Goal: Task Accomplishment & Management: Complete application form

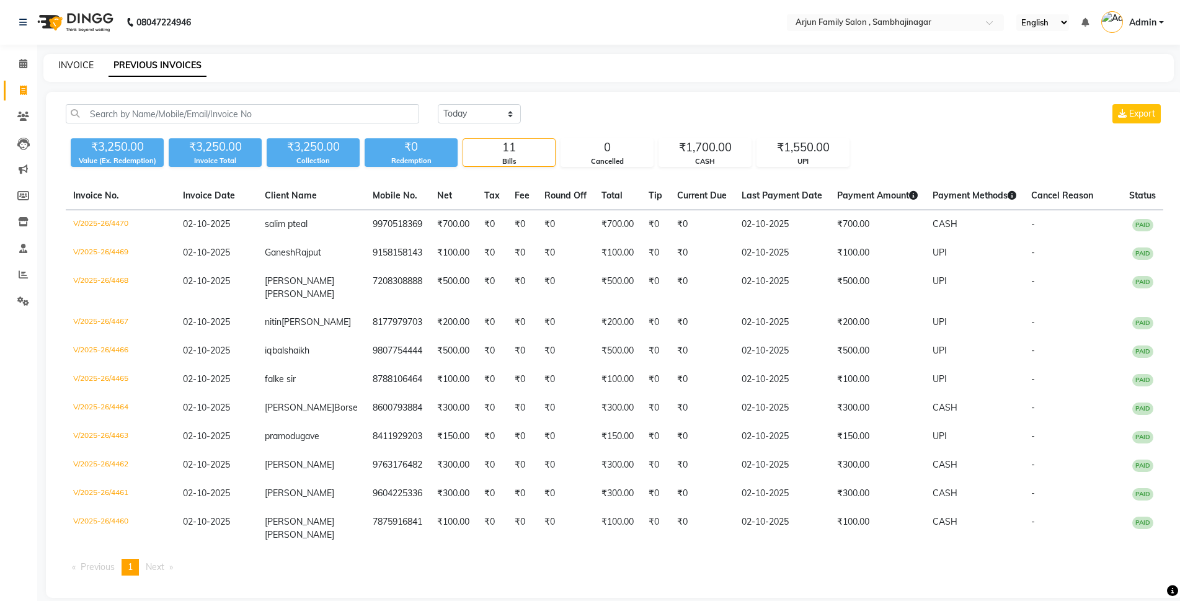
click at [79, 60] on link "INVOICE" at bounding box center [75, 65] width 35 height 11
select select "service"
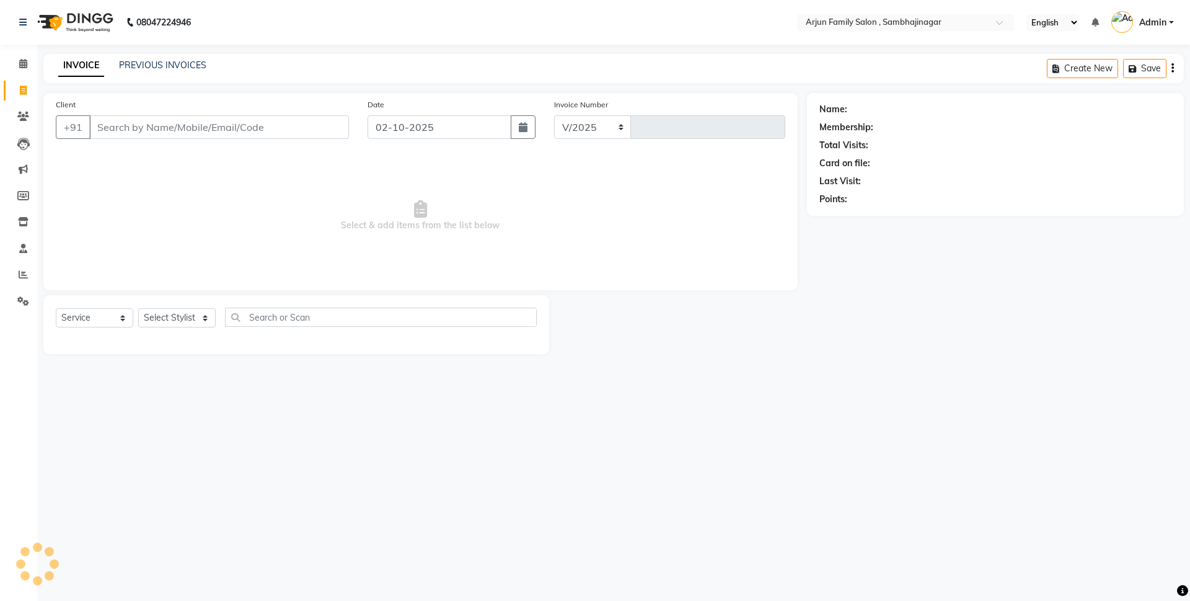
select select "6947"
type input "4471"
click at [14, 59] on span at bounding box center [23, 64] width 22 height 14
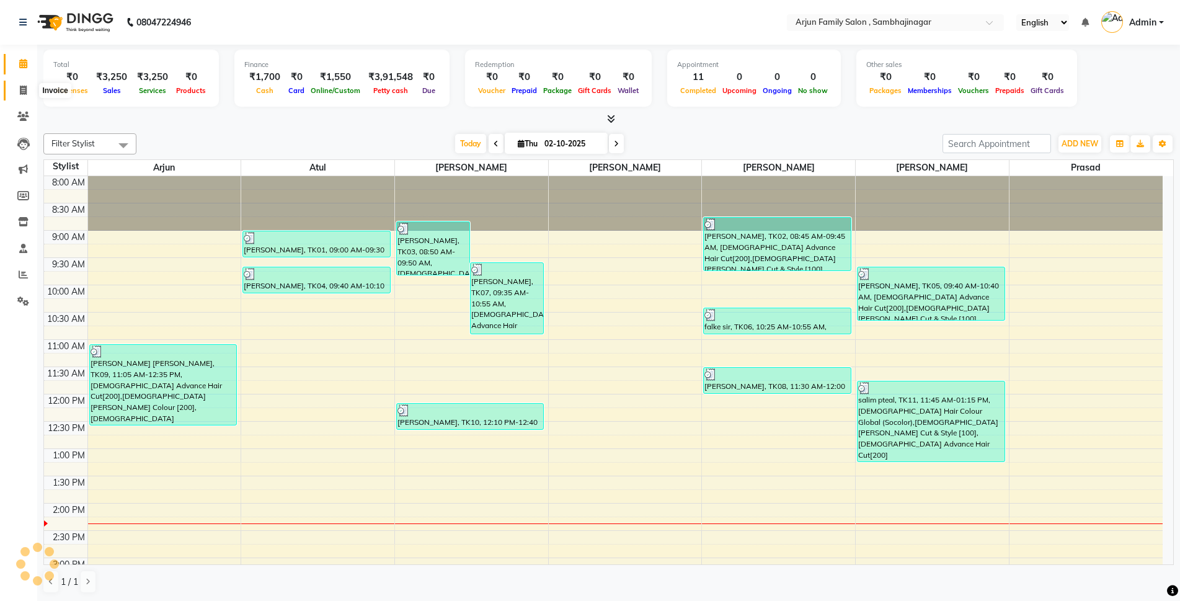
click at [20, 87] on icon at bounding box center [23, 90] width 7 height 9
select select "service"
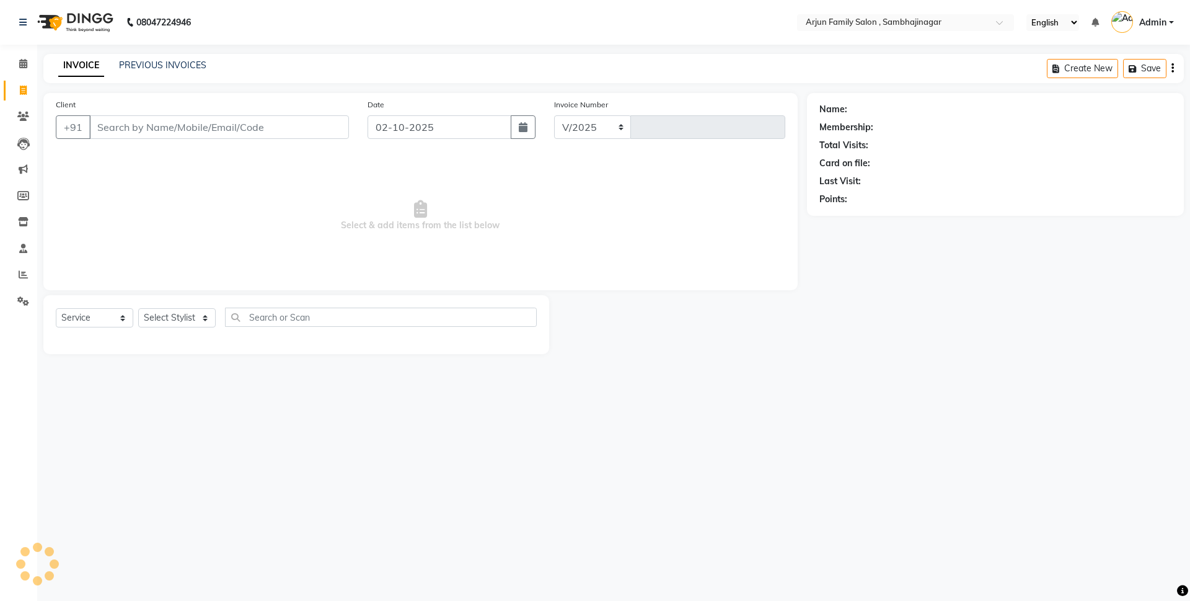
select select "6947"
type input "4471"
click at [160, 59] on div "PREVIOUS INVOICES" at bounding box center [162, 65] width 87 height 13
click at [154, 58] on div "INVOICE PREVIOUS INVOICES Create New Save" at bounding box center [613, 68] width 1141 height 29
click at [156, 75] on div "INVOICE PREVIOUS INVOICES Create New Save" at bounding box center [613, 68] width 1141 height 29
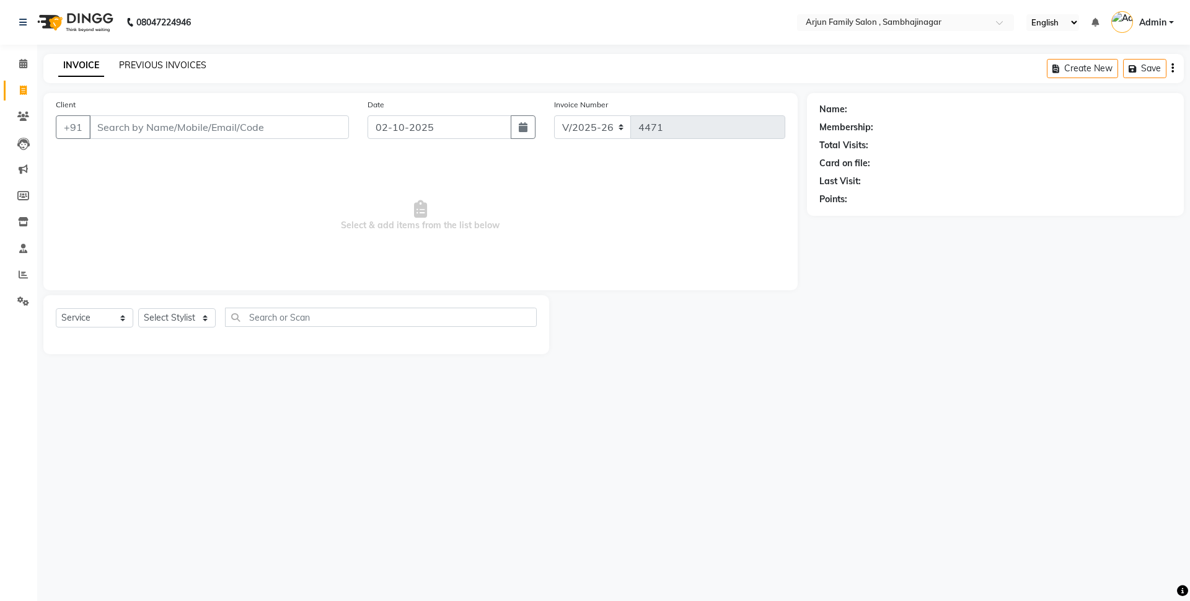
drag, startPoint x: 161, startPoint y: 59, endPoint x: 159, endPoint y: 67, distance: 8.2
click at [161, 60] on div "PREVIOUS INVOICES" at bounding box center [162, 65] width 87 height 13
click at [159, 67] on link "PREVIOUS INVOICES" at bounding box center [162, 65] width 87 height 11
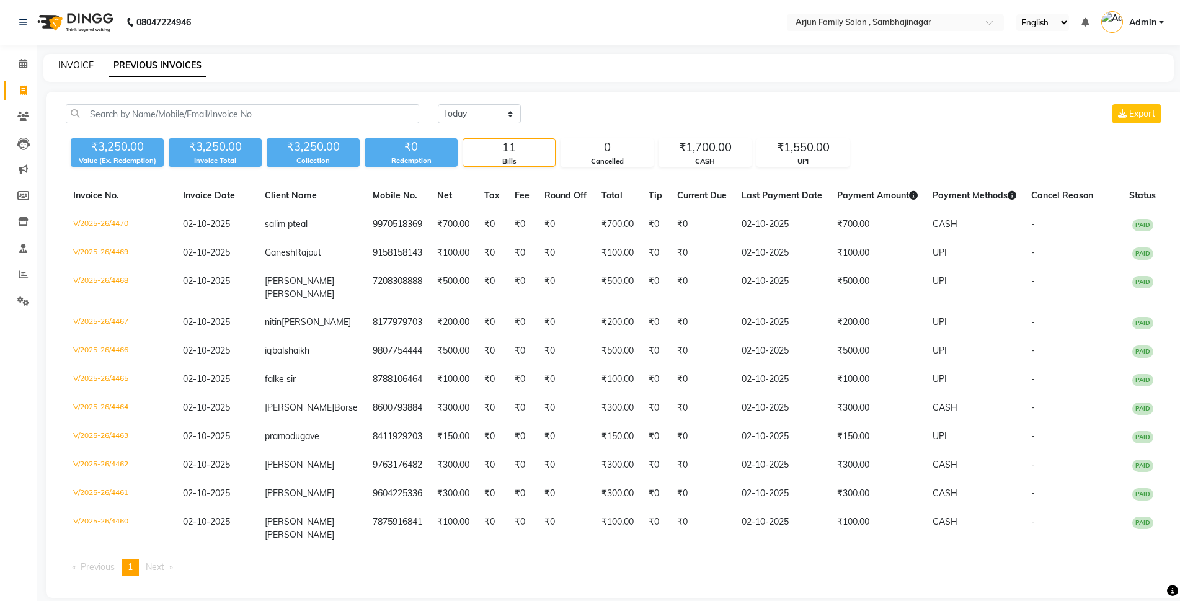
click at [79, 60] on link "INVOICE" at bounding box center [75, 65] width 35 height 11
select select "service"
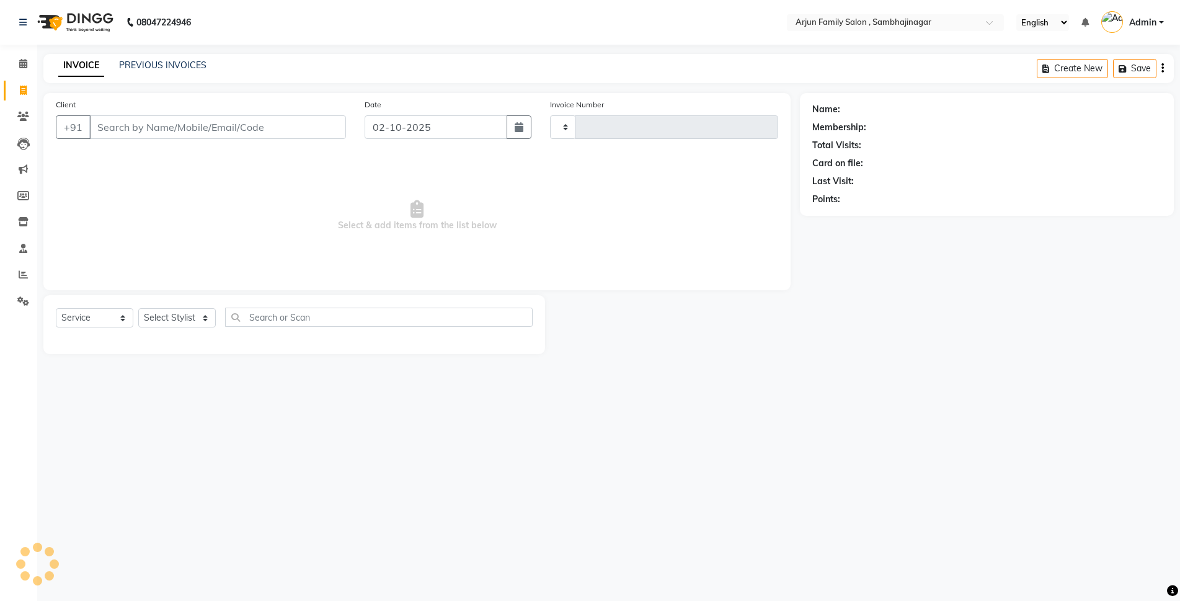
type input "4471"
select select "6947"
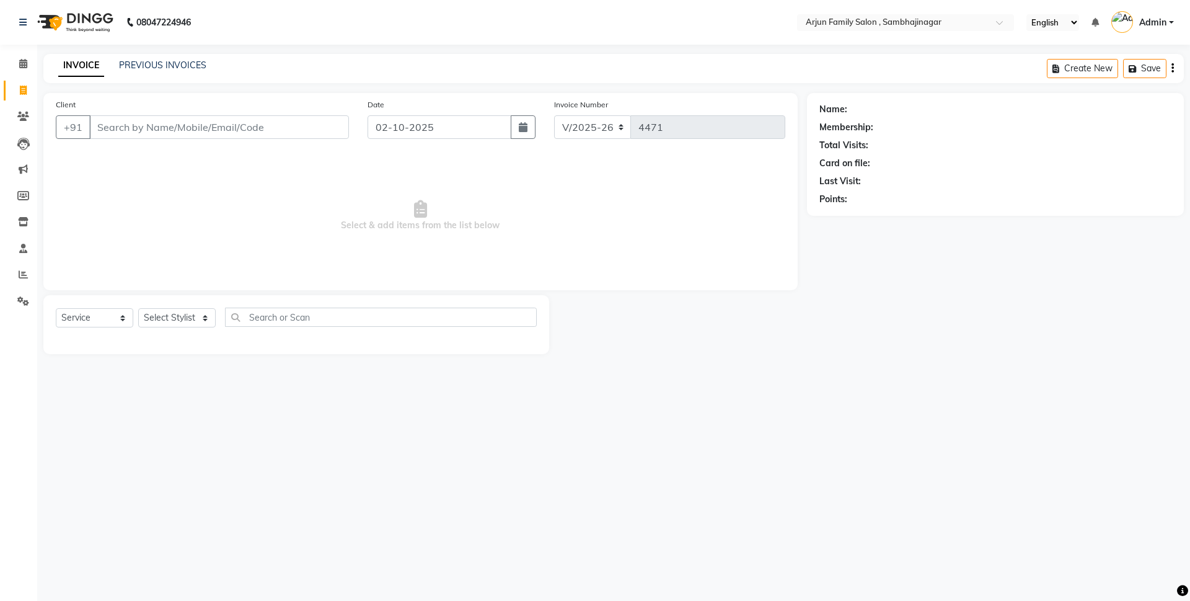
click at [318, 130] on input "Client" at bounding box center [219, 127] width 260 height 24
drag, startPoint x: 298, startPoint y: 118, endPoint x: 295, endPoint y: 126, distance: 8.4
click at [298, 118] on input "Client" at bounding box center [219, 127] width 260 height 24
click at [295, 126] on input "Client" at bounding box center [219, 127] width 260 height 24
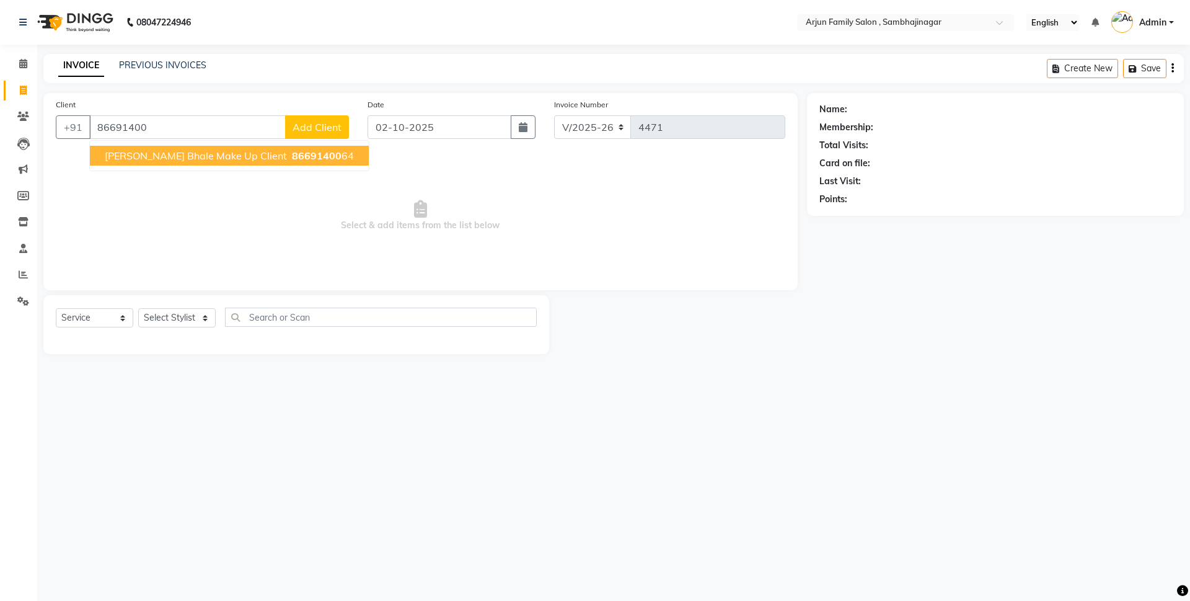
click at [152, 146] on button "[PERSON_NAME] Bhale Make Up Client 86691400 64" at bounding box center [229, 156] width 279 height 20
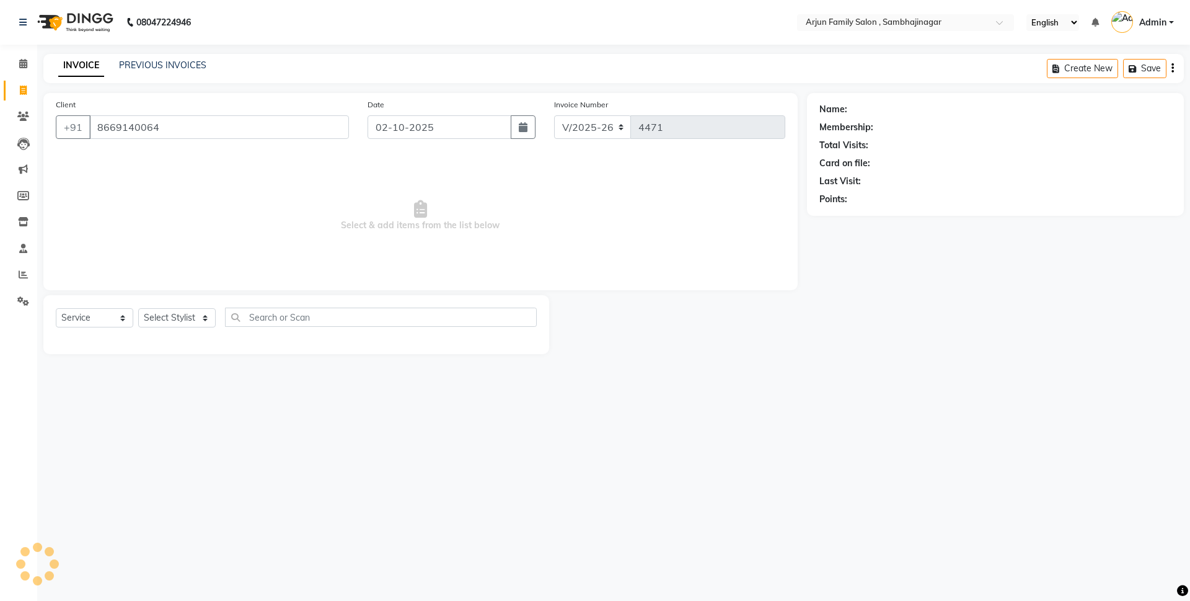
type input "8669140064"
click at [156, 303] on div "Select Service Product Membership Package Voucher Prepaid Gift Card Select Styl…" at bounding box center [296, 324] width 506 height 59
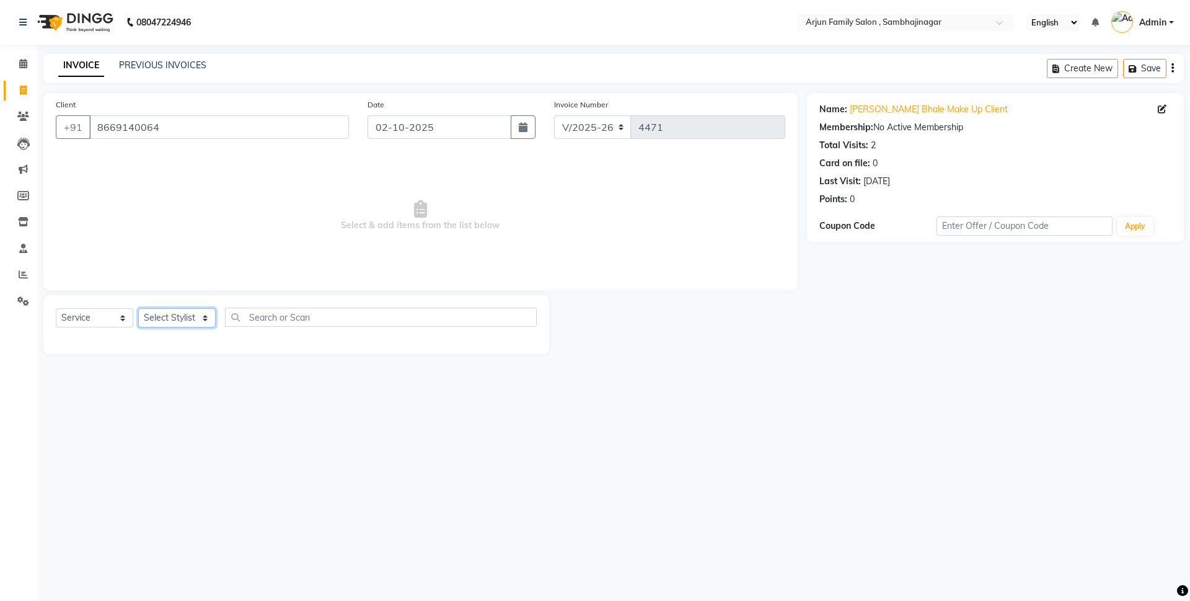
drag, startPoint x: 161, startPoint y: 324, endPoint x: 168, endPoint y: 319, distance: 8.1
click at [166, 319] on select "Select Stylist arjun [PERSON_NAME] [PERSON_NAME] [PERSON_NAME] [PERSON_NAME]" at bounding box center [176, 317] width 77 height 19
select select "54809"
click at [138, 308] on select "Select Stylist arjun [PERSON_NAME] [PERSON_NAME] [PERSON_NAME] [PERSON_NAME]" at bounding box center [176, 317] width 77 height 19
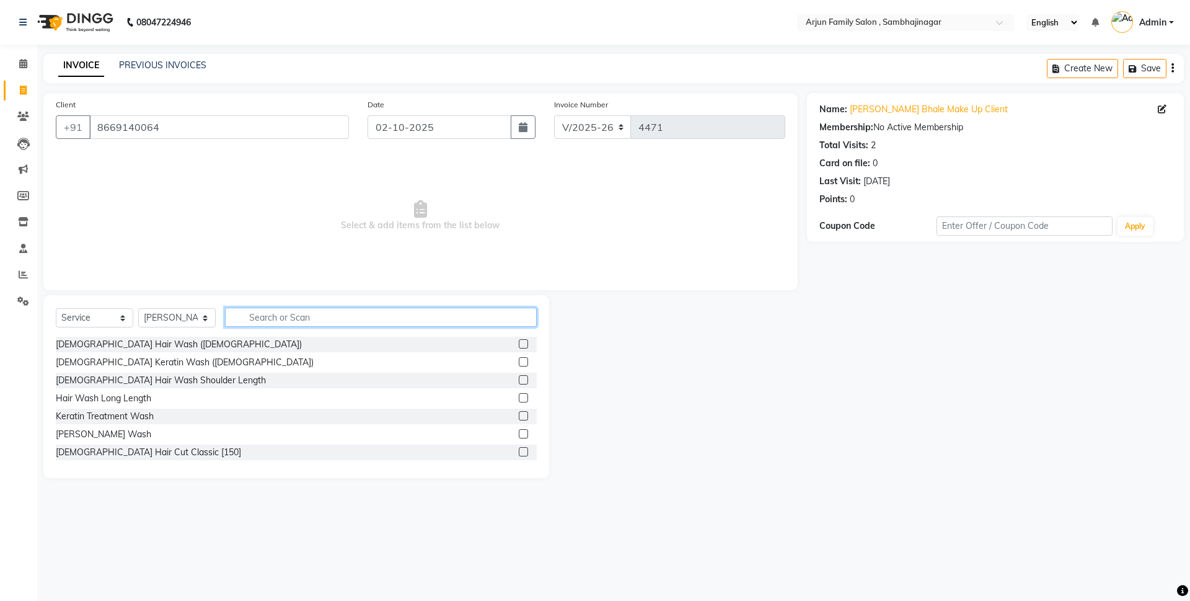
click at [347, 317] on input "text" at bounding box center [381, 316] width 312 height 19
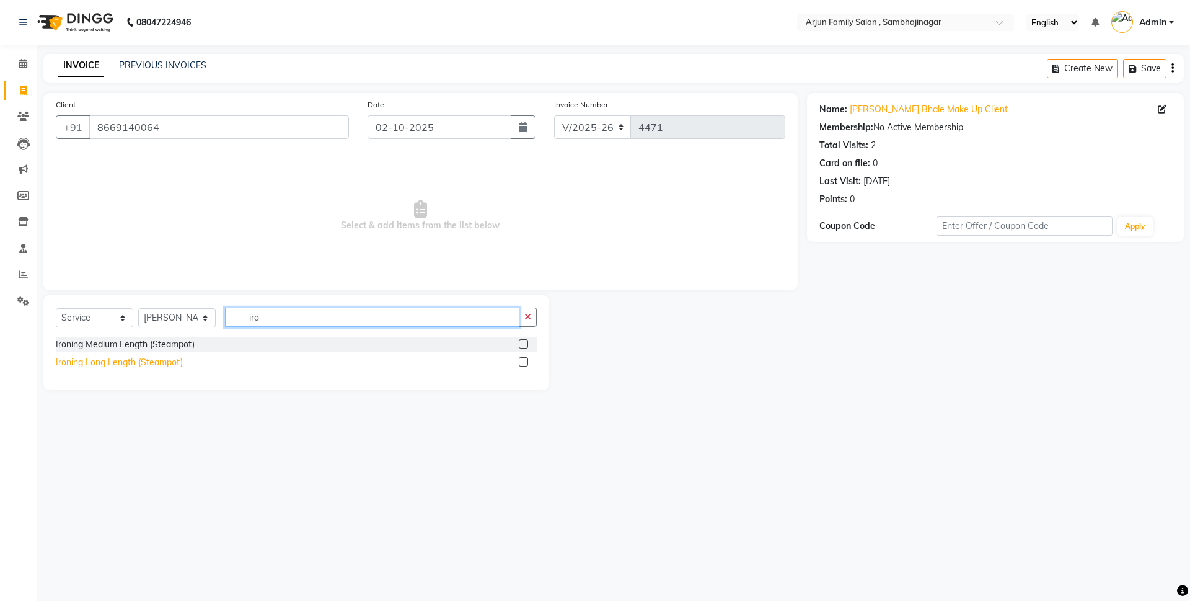
type input "iro"
click at [98, 362] on div "Ironing Long Length (Steampot)" at bounding box center [119, 362] width 127 height 13
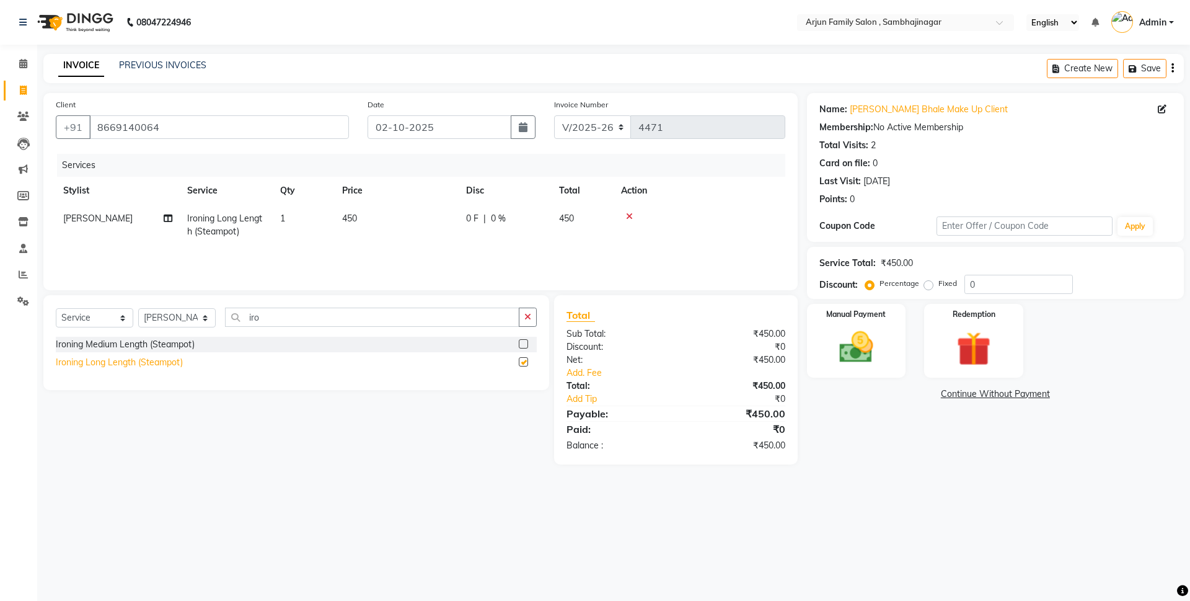
checkbox input "false"
click at [402, 210] on td "450" at bounding box center [397, 225] width 124 height 41
select select "54809"
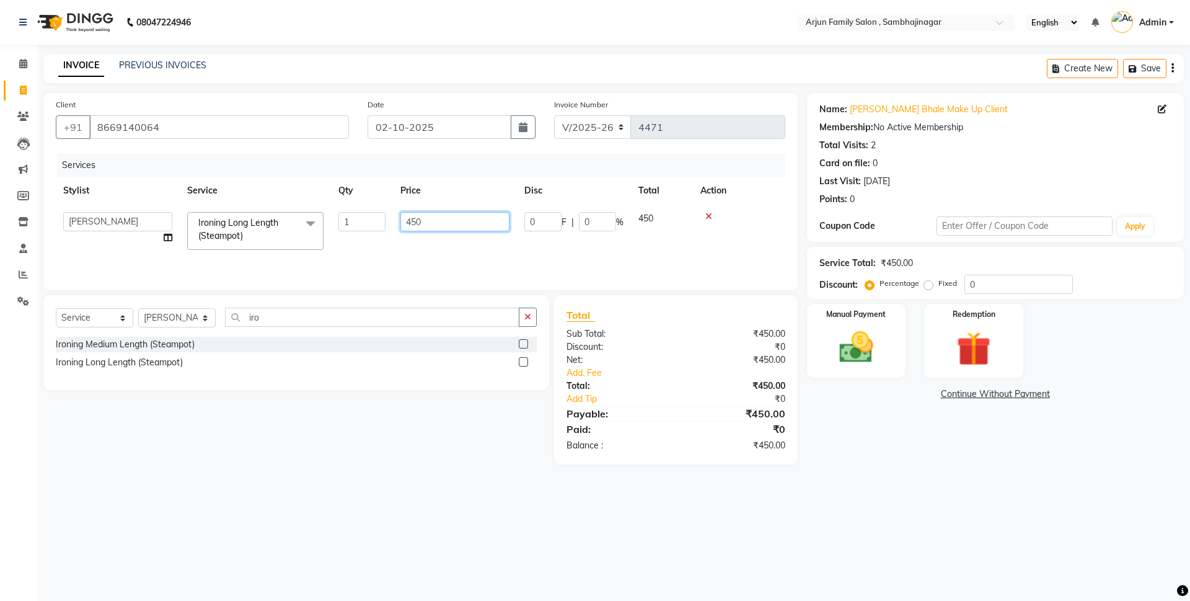
click at [430, 214] on input "450" at bounding box center [454, 221] width 109 height 19
type input "4"
type input "500"
drag, startPoint x: 450, startPoint y: 232, endPoint x: 455, endPoint y: 239, distance: 8.9
click at [453, 236] on td "500" at bounding box center [455, 231] width 124 height 53
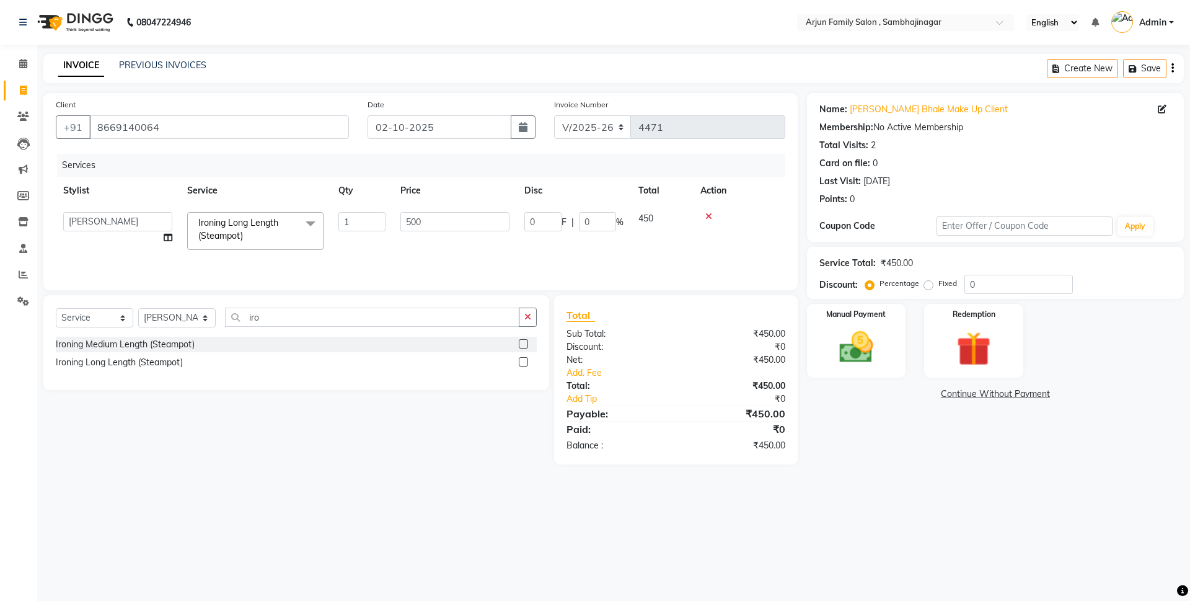
select select "54809"
click at [503, 258] on div "Services Stylist Service Qty Price Disc Total Action arjun [PERSON_NAME] [PERSO…" at bounding box center [421, 216] width 730 height 124
click at [859, 358] on img at bounding box center [857, 347] width 58 height 41
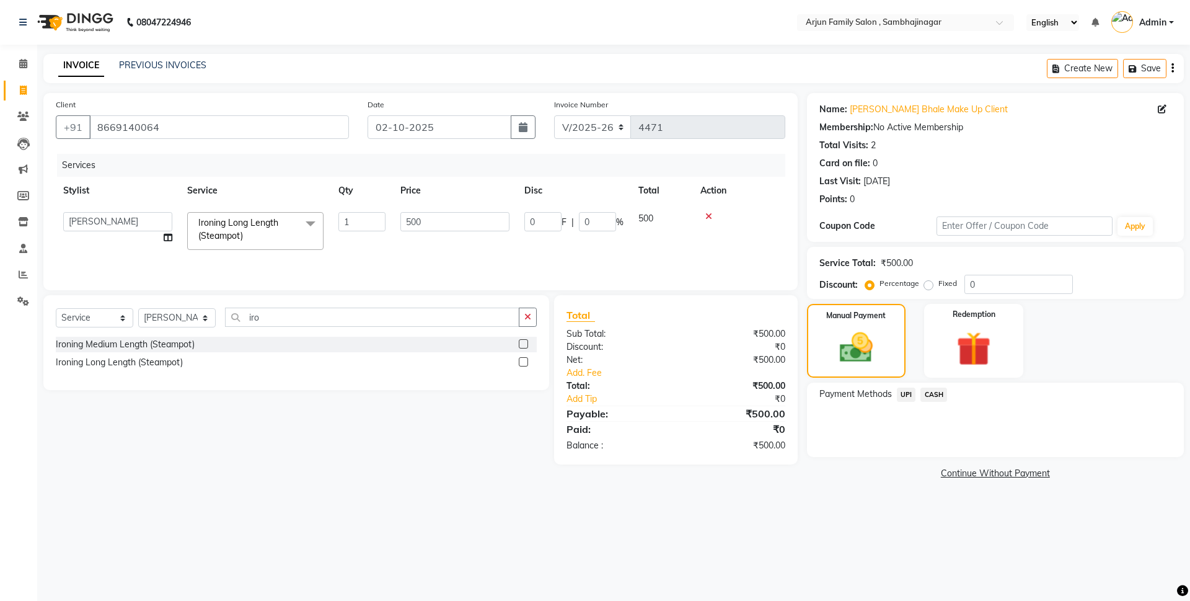
click at [899, 391] on span "UPI" at bounding box center [906, 394] width 19 height 14
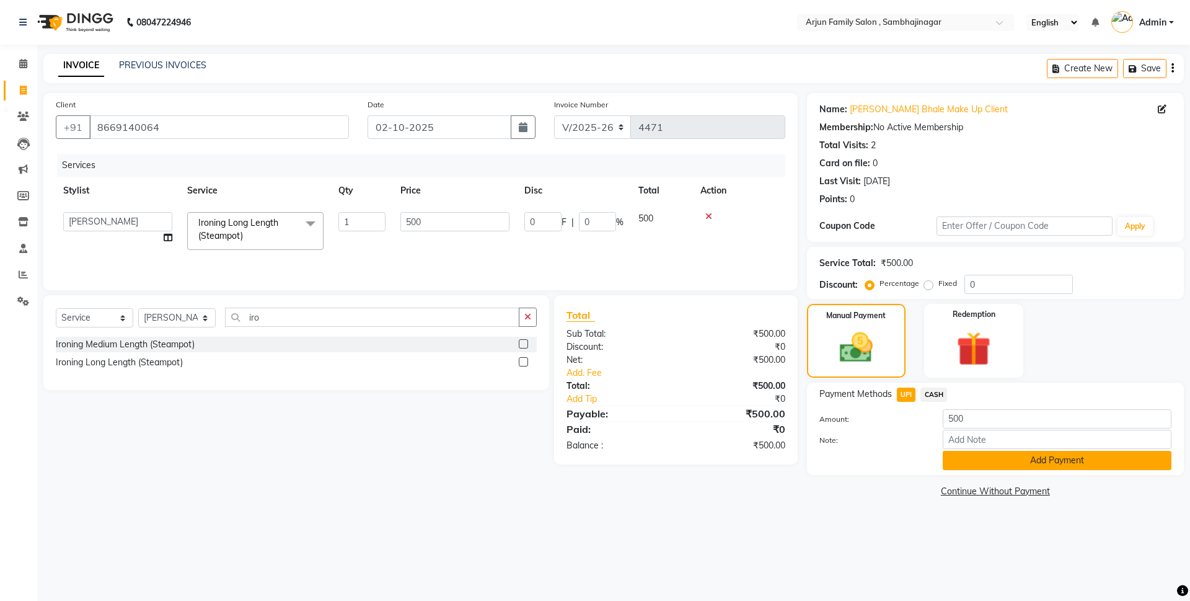
click at [1010, 459] on button "Add Payment" at bounding box center [1057, 460] width 229 height 19
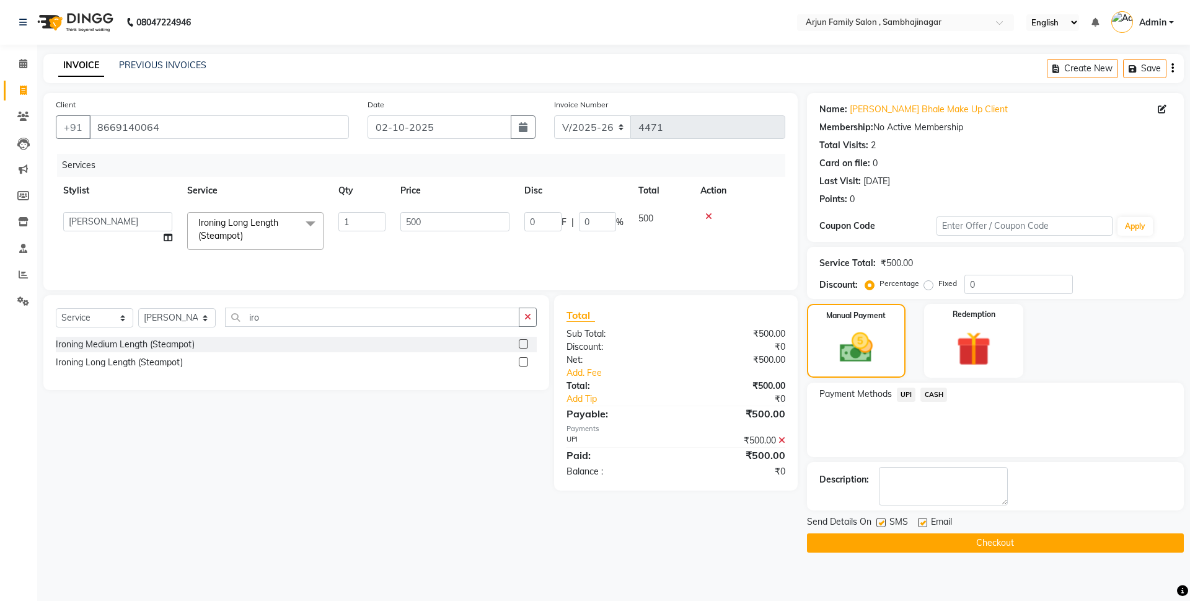
click at [1023, 548] on button "Checkout" at bounding box center [995, 542] width 377 height 19
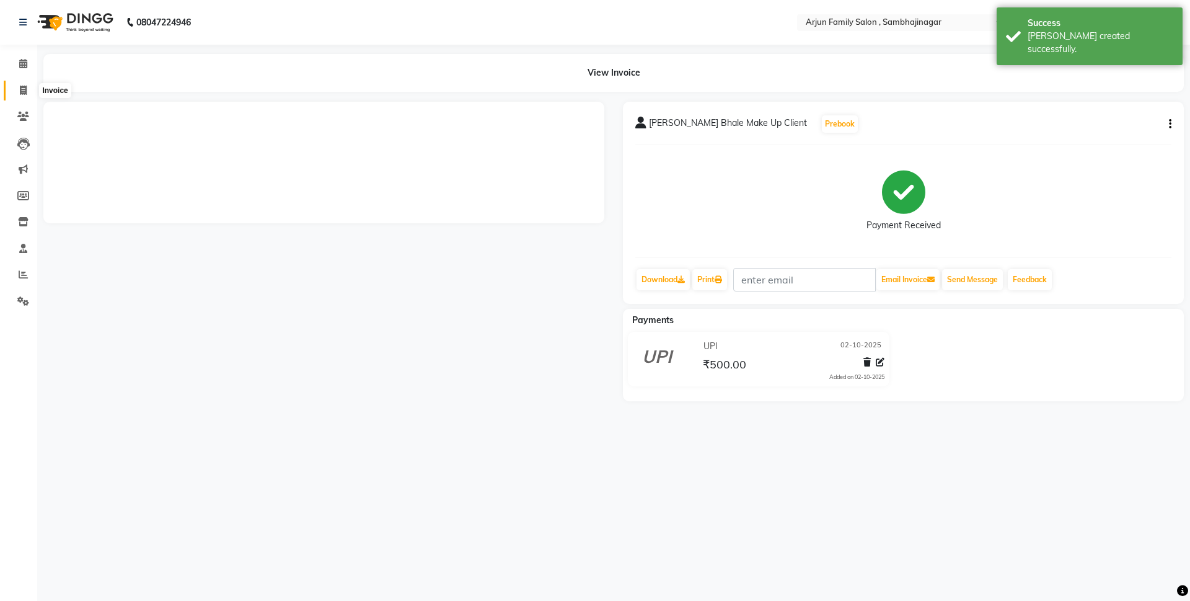
click at [21, 92] on icon at bounding box center [23, 90] width 7 height 9
select select "service"
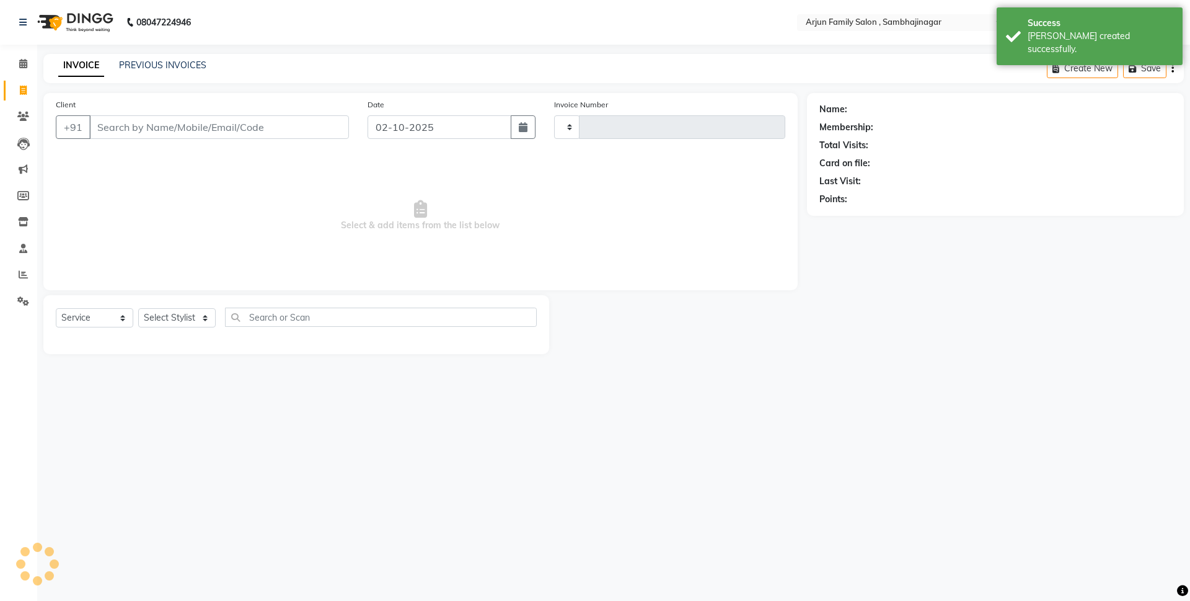
type input "4472"
select select "6947"
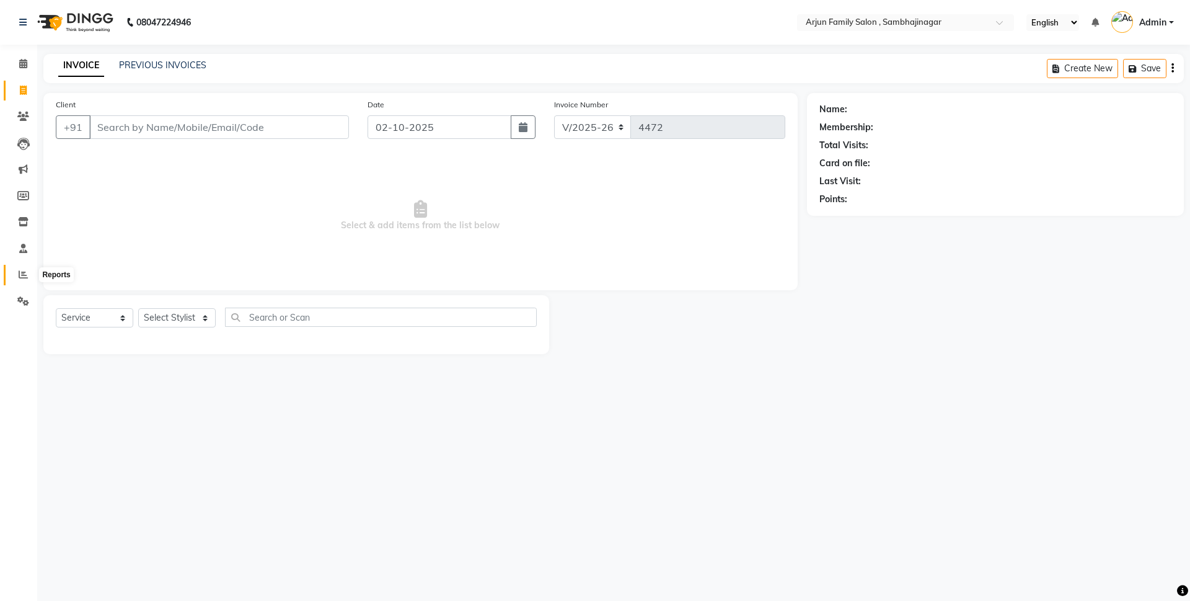
click at [25, 272] on icon at bounding box center [23, 274] width 9 height 9
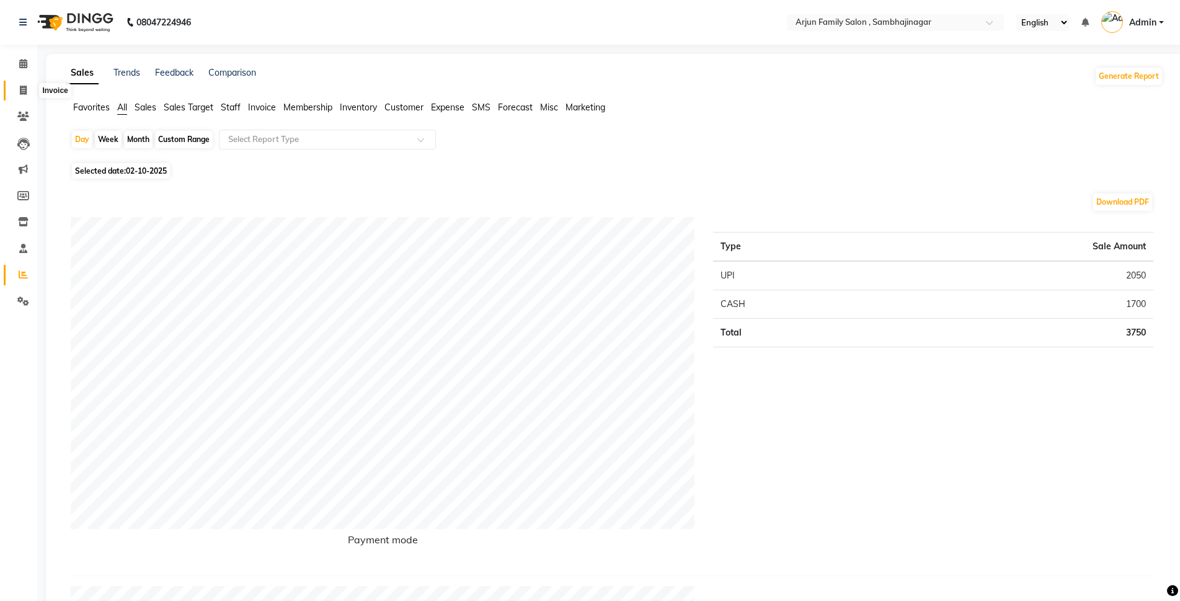
click at [25, 87] on icon at bounding box center [23, 90] width 7 height 9
select select "service"
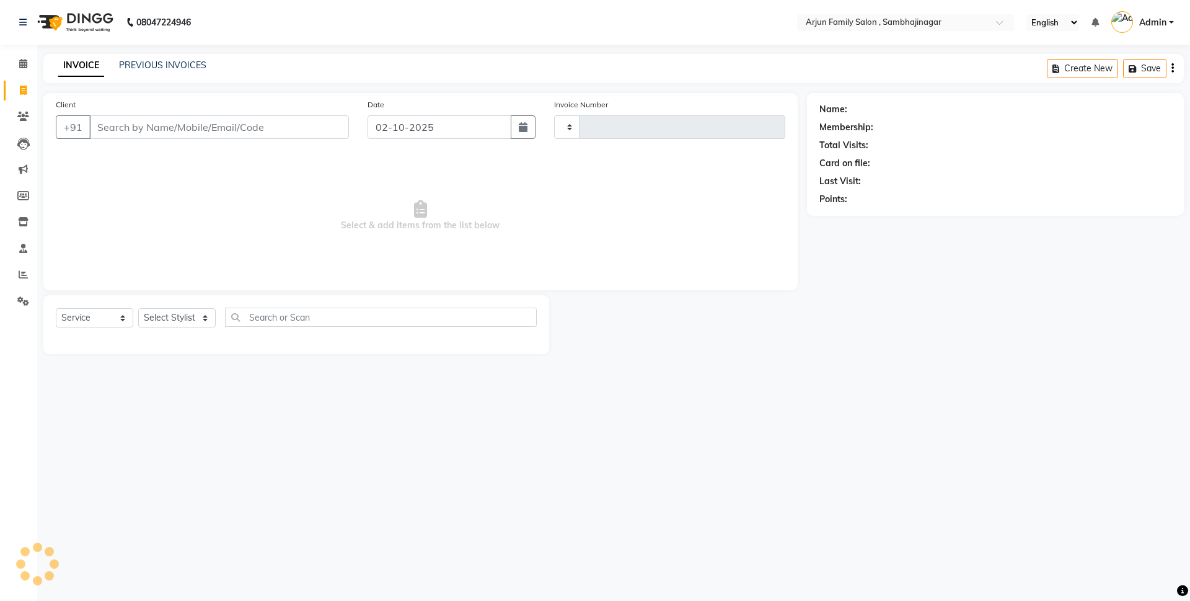
click at [113, 115] on input "Client" at bounding box center [219, 127] width 260 height 24
type input "9527562240"
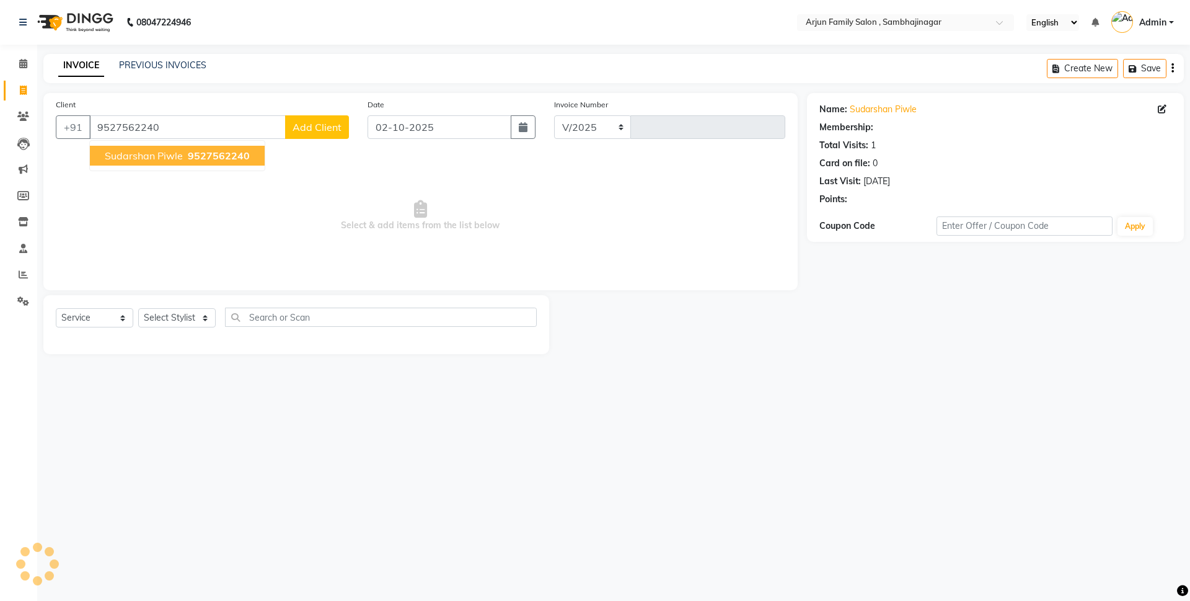
select select "6947"
type input "4472"
click at [174, 159] on span "sudarshan piwle" at bounding box center [144, 155] width 78 height 12
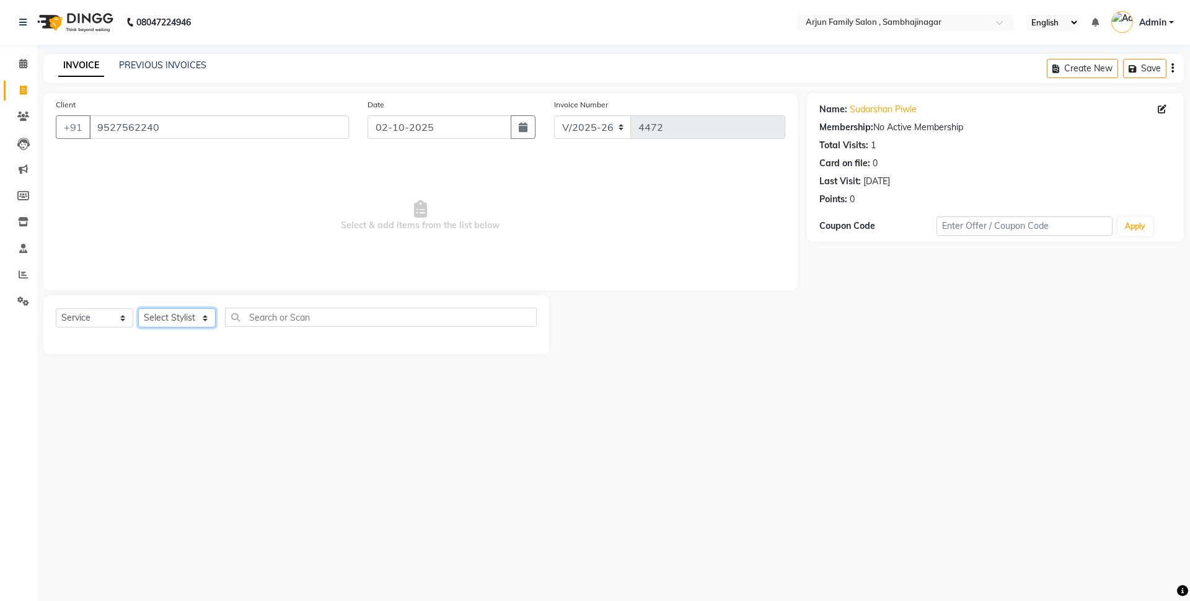
click at [182, 313] on select "Select Stylist arjun [PERSON_NAME] [PERSON_NAME] [PERSON_NAME] [PERSON_NAME]" at bounding box center [176, 317] width 77 height 19
select select "83793"
click at [138, 308] on select "Select Stylist arjun [PERSON_NAME] [PERSON_NAME] [PERSON_NAME] [PERSON_NAME]" at bounding box center [176, 317] width 77 height 19
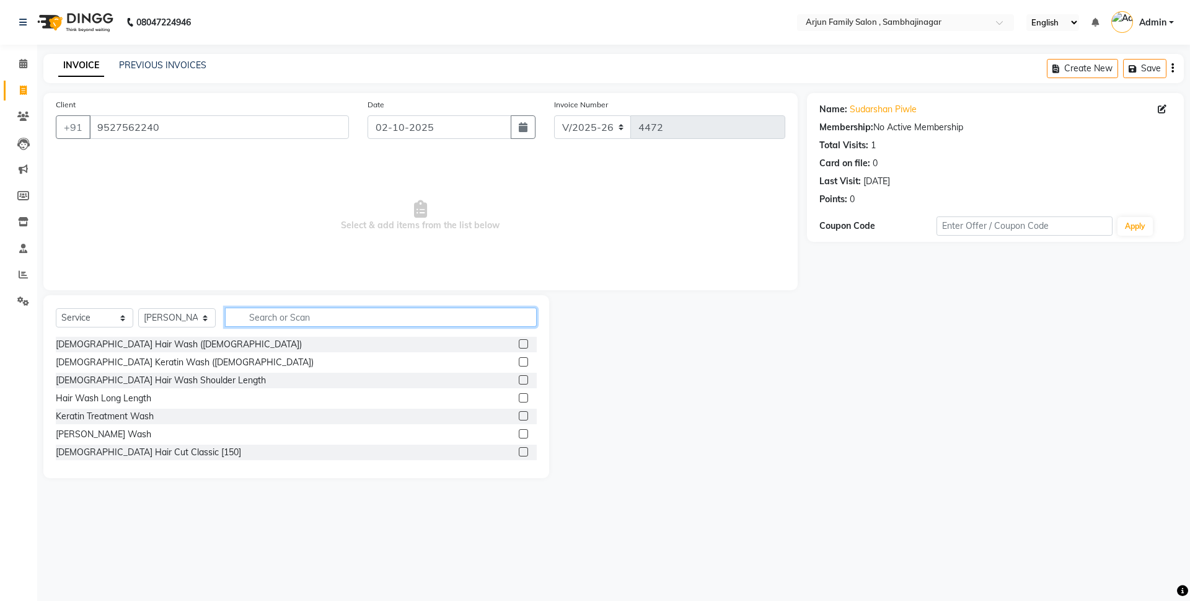
click at [259, 316] on input "text" at bounding box center [381, 316] width 312 height 19
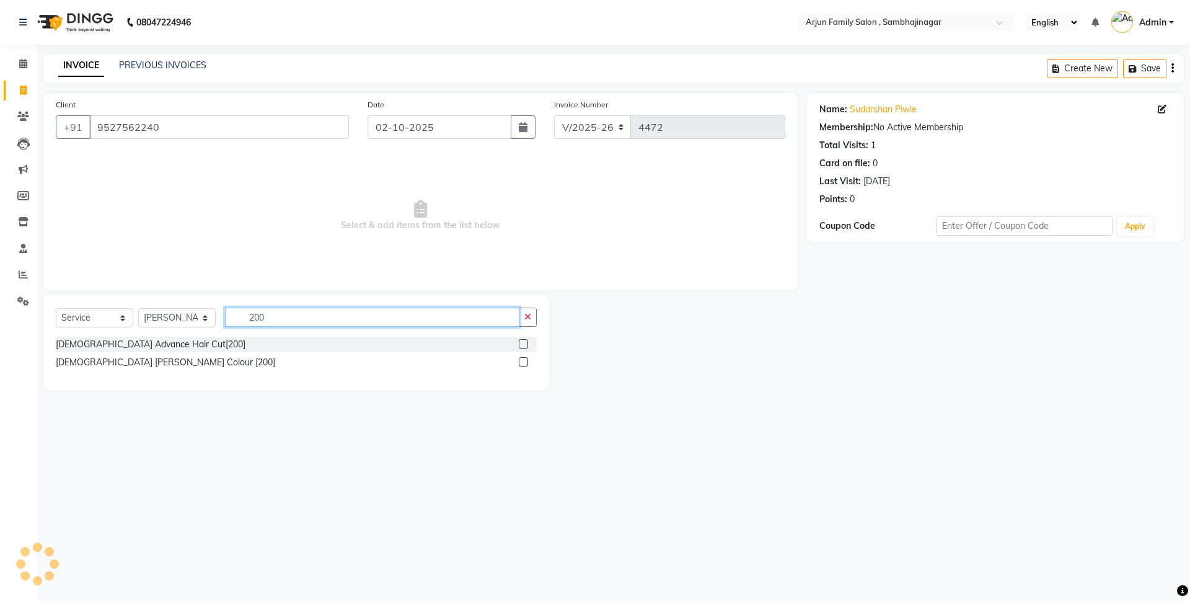
type input "200"
click at [519, 364] on label at bounding box center [523, 361] width 9 height 9
click at [519, 364] on input "checkbox" at bounding box center [523, 362] width 8 height 8
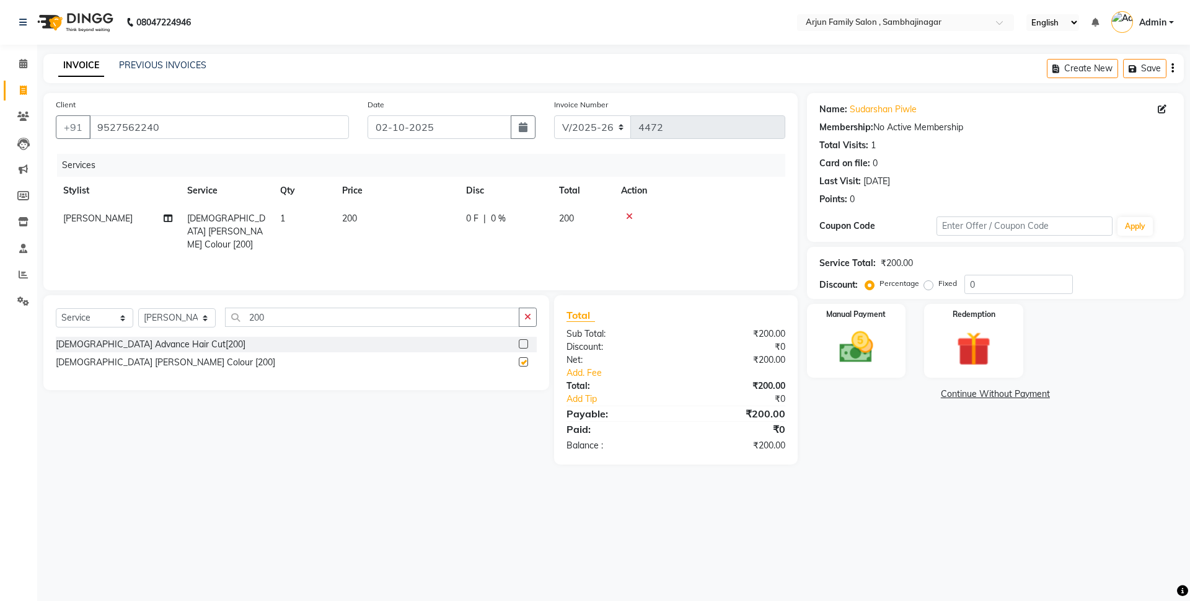
checkbox input "false"
click at [301, 316] on input "200" at bounding box center [372, 316] width 294 height 19
type input "2"
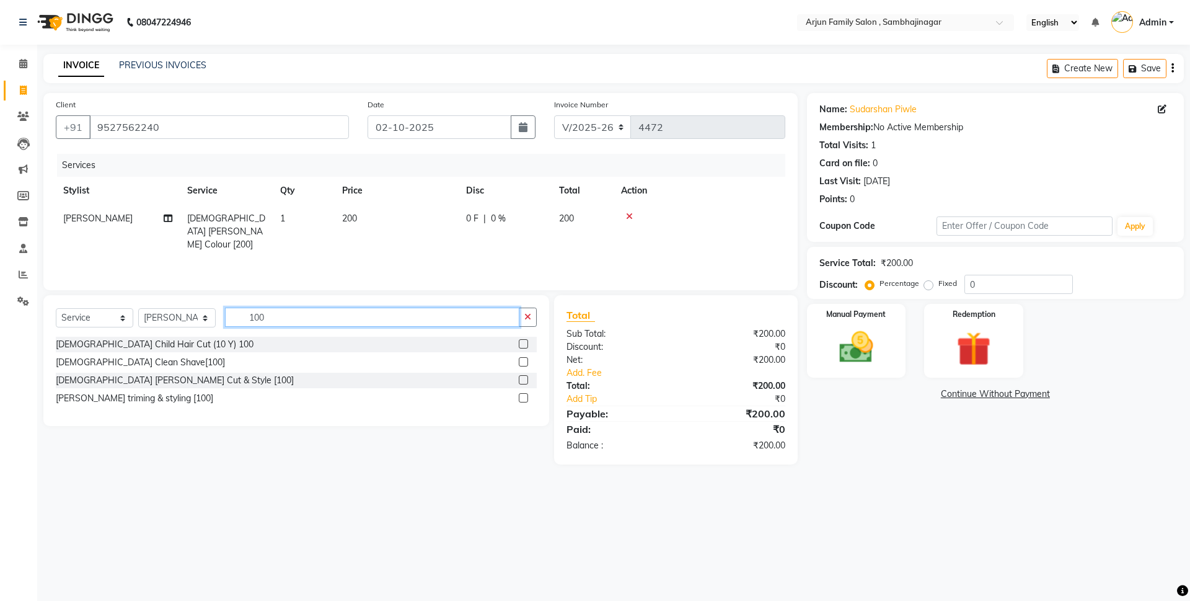
type input "100"
click at [518, 374] on div "[DEMOGRAPHIC_DATA] [PERSON_NAME] Cut & Style [100]" at bounding box center [296, 380] width 481 height 15
click at [522, 377] on label at bounding box center [523, 379] width 9 height 9
click at [522, 377] on input "checkbox" at bounding box center [523, 380] width 8 height 8
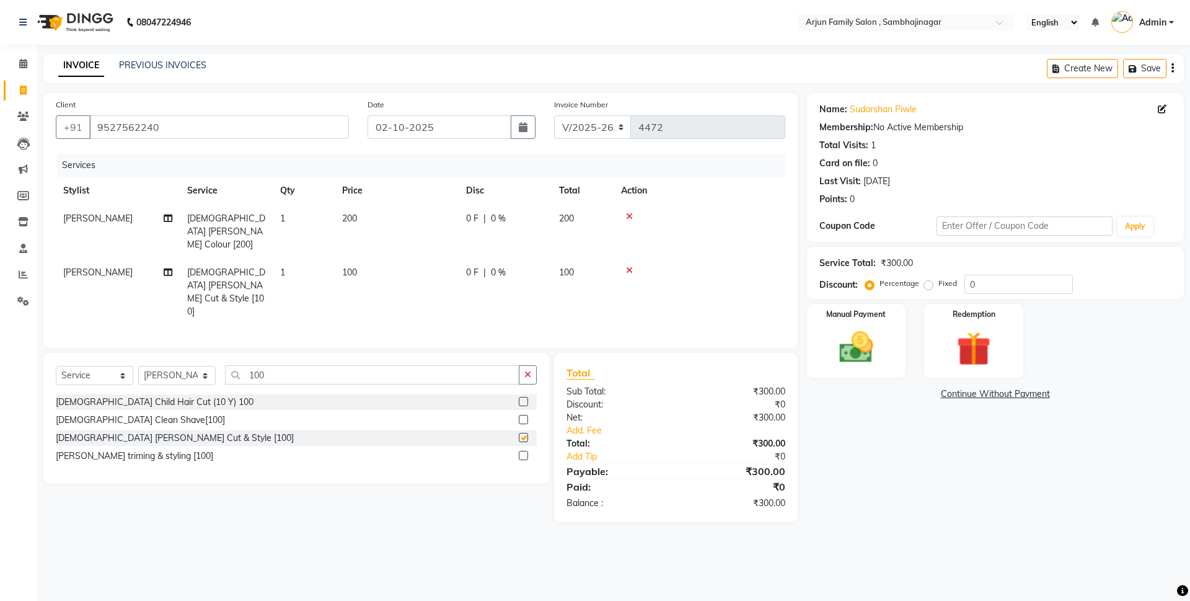
checkbox input "false"
click at [69, 218] on span "[PERSON_NAME]" at bounding box center [97, 218] width 69 height 11
select select "83793"
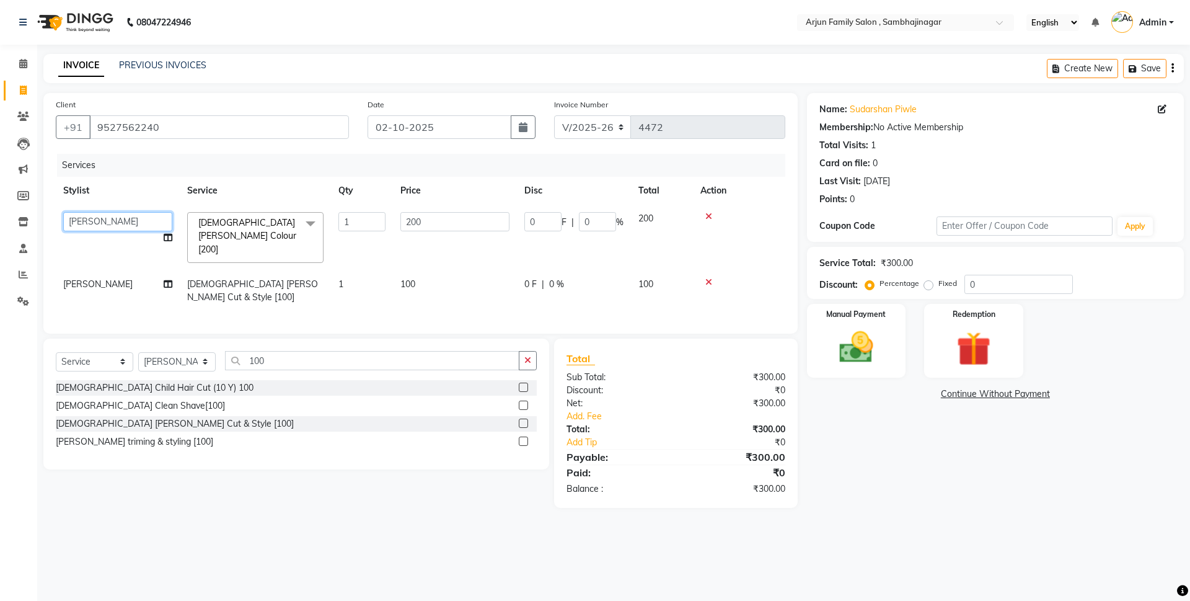
click at [69, 219] on select "arjun [PERSON_NAME] [PERSON_NAME] [PERSON_NAME] [PERSON_NAME]" at bounding box center [117, 221] width 109 height 19
select select "54806"
click at [873, 352] on img at bounding box center [857, 347] width 58 height 41
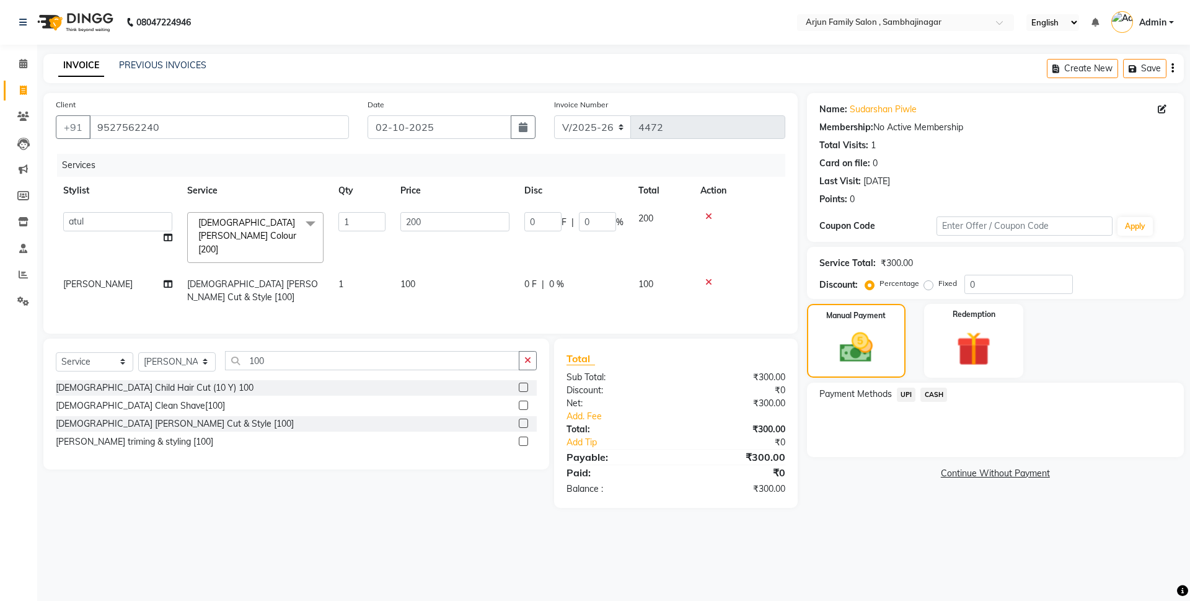
click at [906, 392] on span "UPI" at bounding box center [906, 394] width 19 height 14
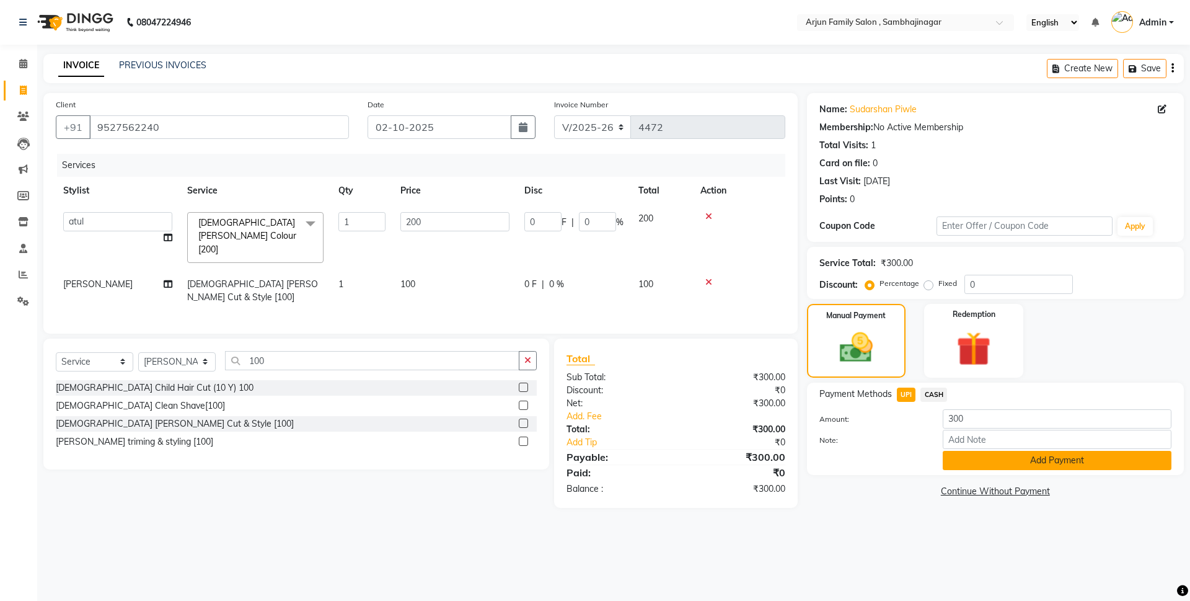
click at [974, 451] on button "Add Payment" at bounding box center [1057, 460] width 229 height 19
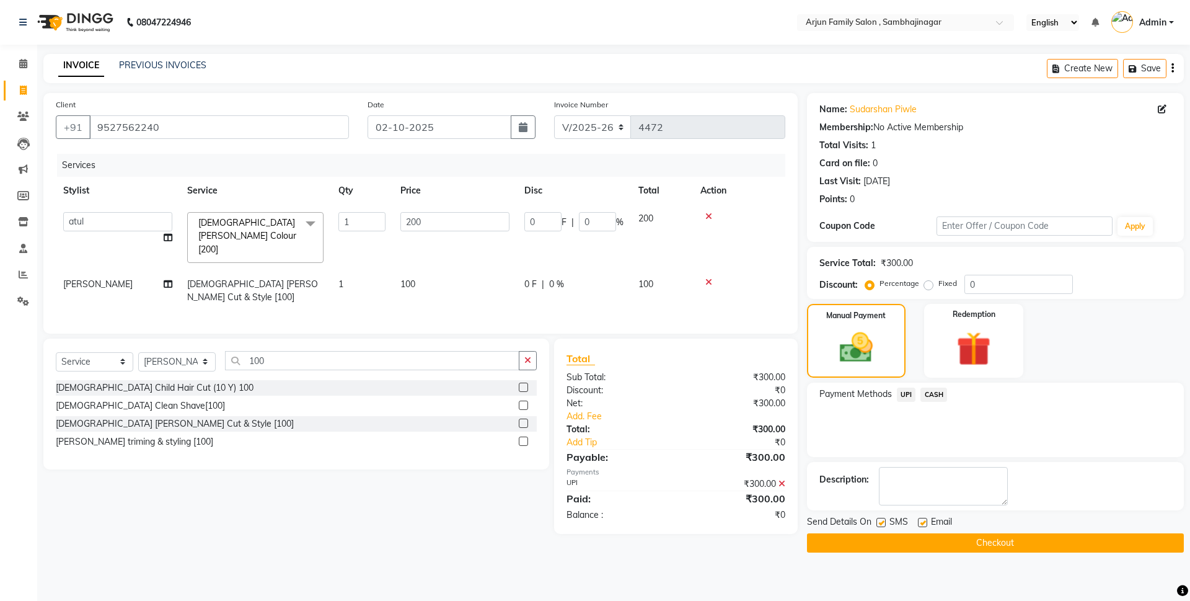
click at [991, 541] on button "Checkout" at bounding box center [995, 542] width 377 height 19
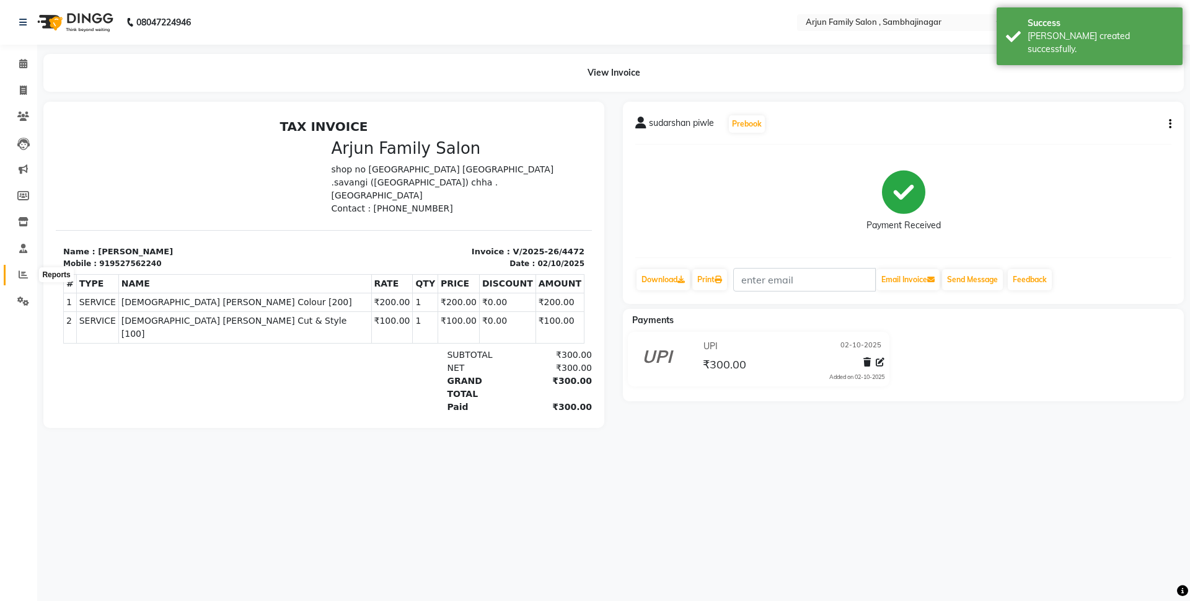
click at [20, 270] on icon at bounding box center [23, 274] width 9 height 9
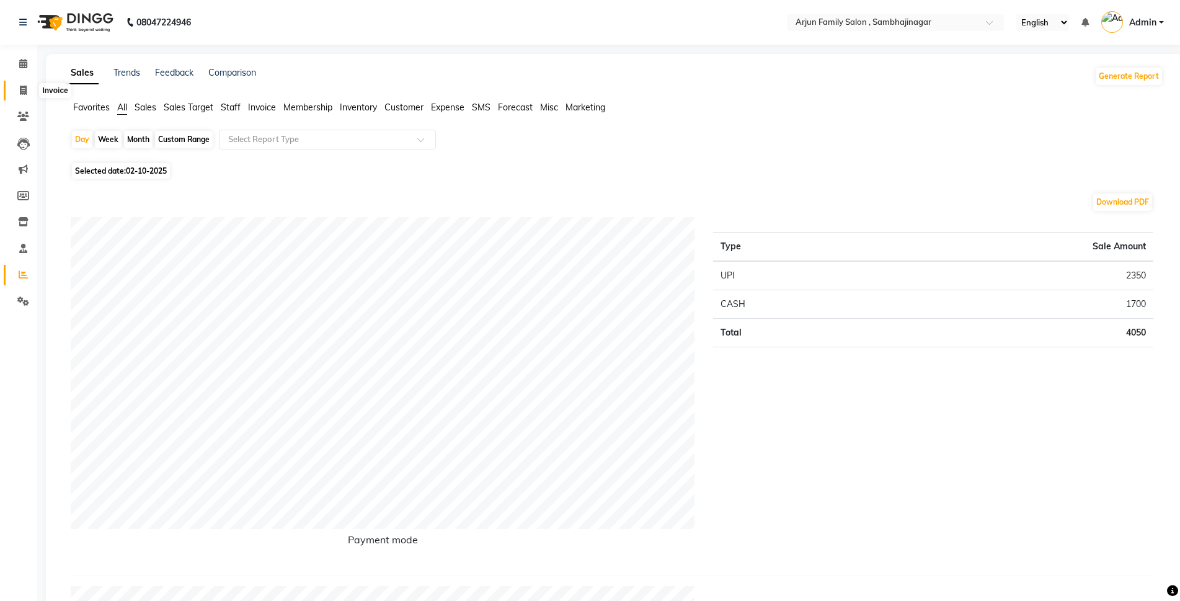
click at [25, 93] on icon at bounding box center [23, 90] width 7 height 9
select select "service"
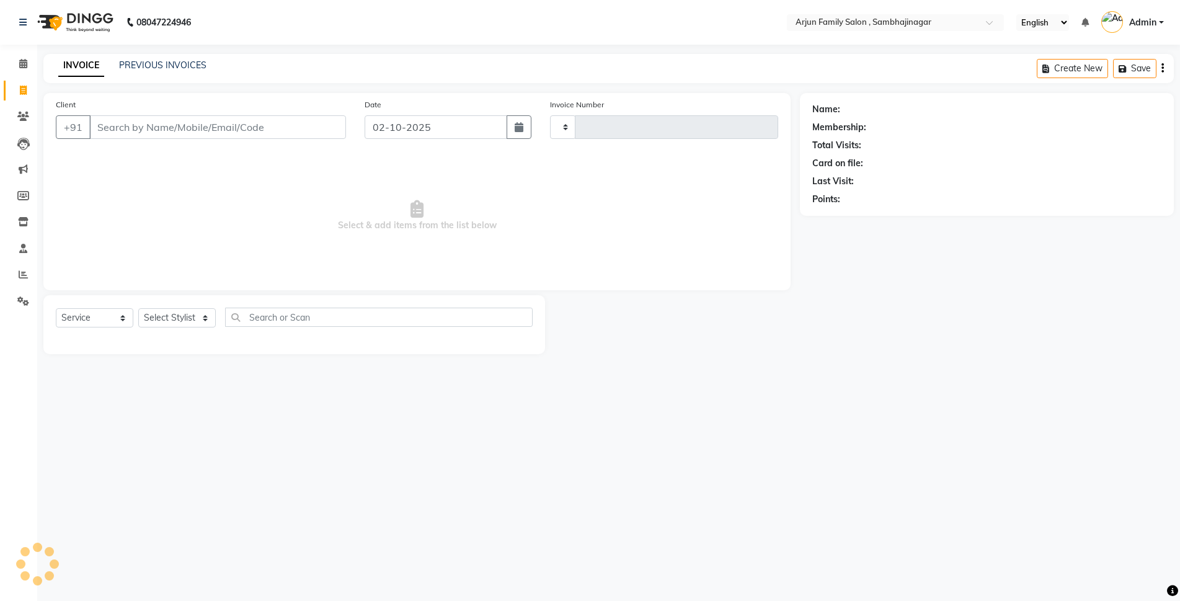
type input "4473"
select select "6947"
